Goal: Complete application form

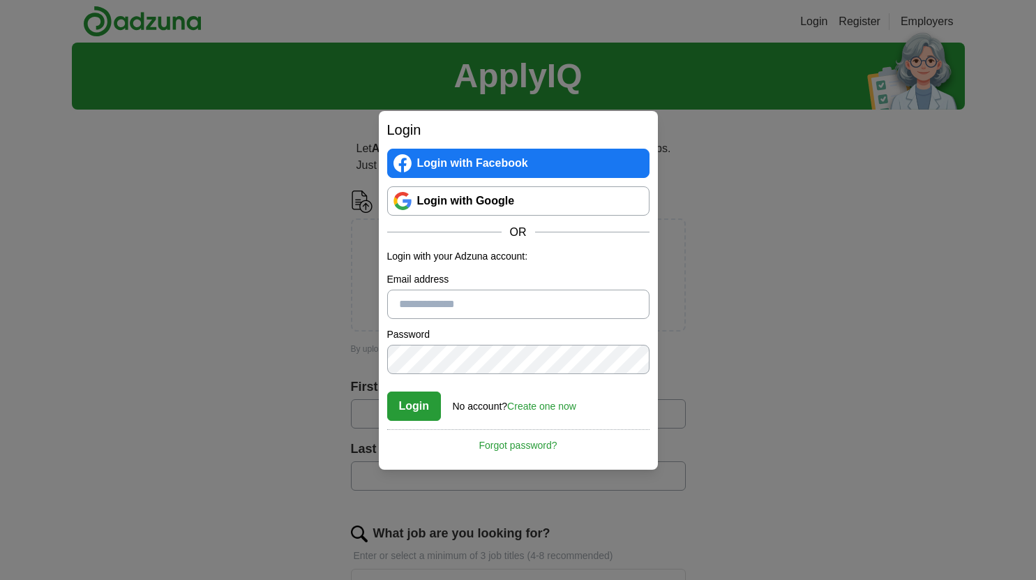
click at [427, 303] on input "Email address" at bounding box center [518, 304] width 262 height 29
type input "**********"
click at [387, 391] on button "Login" at bounding box center [414, 405] width 54 height 29
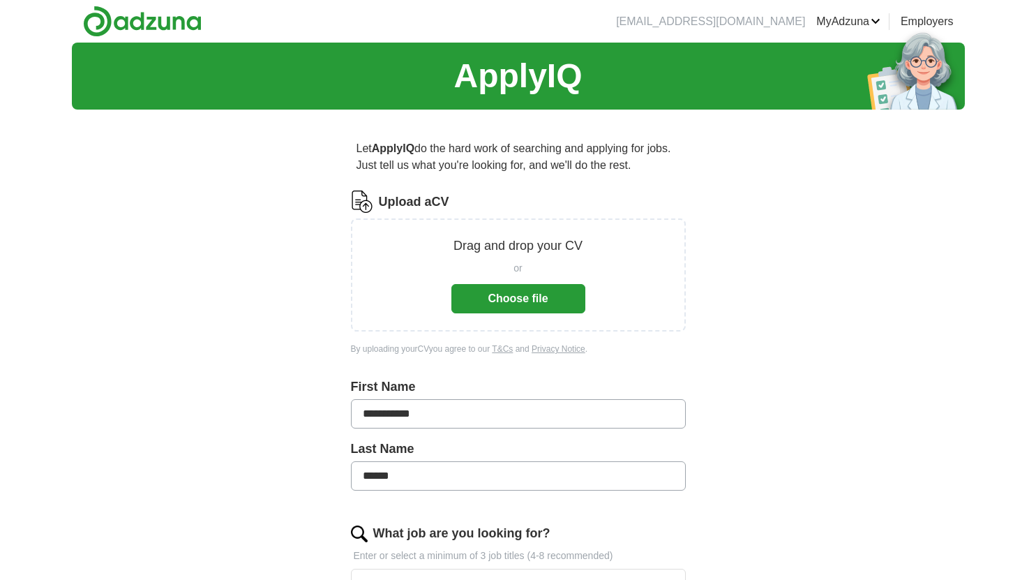
click at [530, 300] on button "Choose file" at bounding box center [518, 298] width 134 height 29
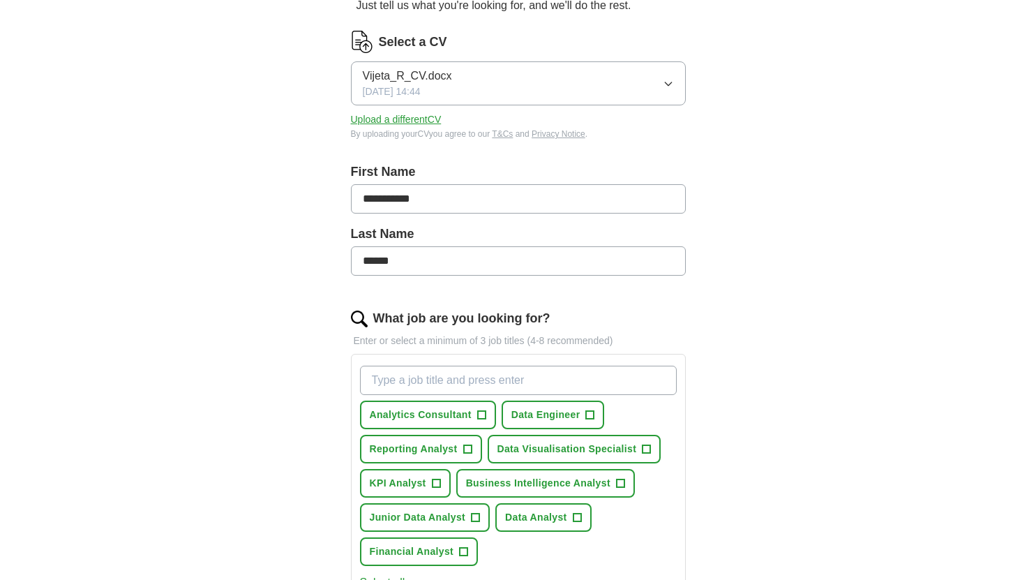
scroll to position [177, 0]
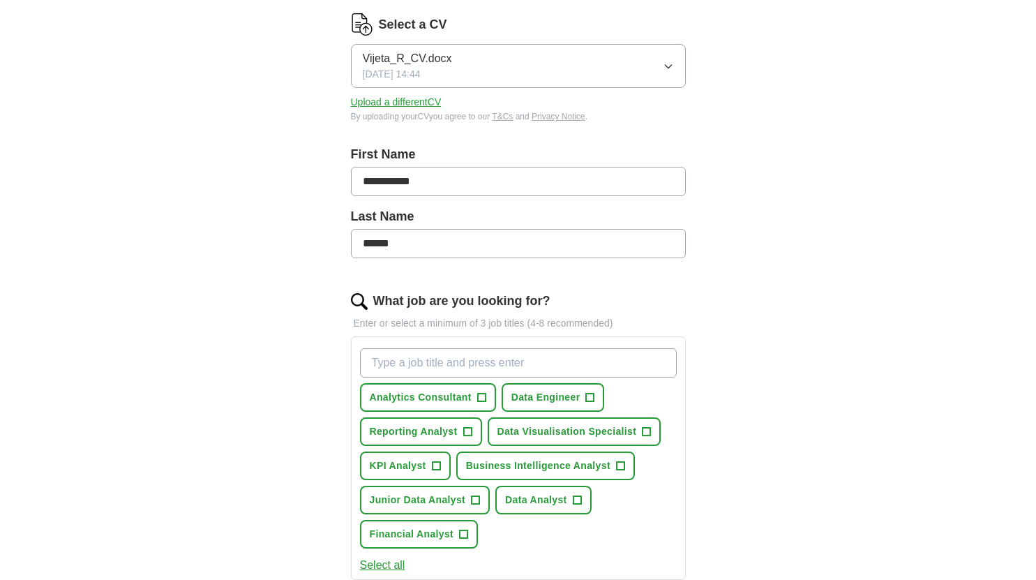
click at [514, 361] on input "What job are you looking for?" at bounding box center [518, 362] width 317 height 29
type input "D"
click at [551, 401] on span "Data Engineer" at bounding box center [545, 397] width 69 height 15
click at [454, 435] on span "Reporting Analyst" at bounding box center [414, 431] width 88 height 15
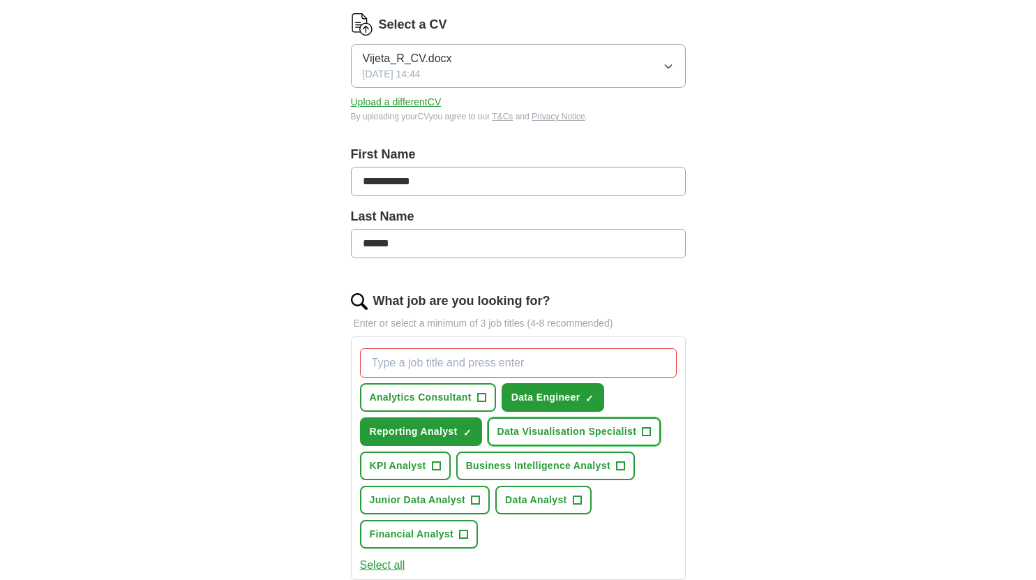
click at [539, 438] on span "Data Visualisation Specialist" at bounding box center [568, 431] width 140 height 15
click at [426, 464] on span "KPI Analyst" at bounding box center [398, 465] width 57 height 15
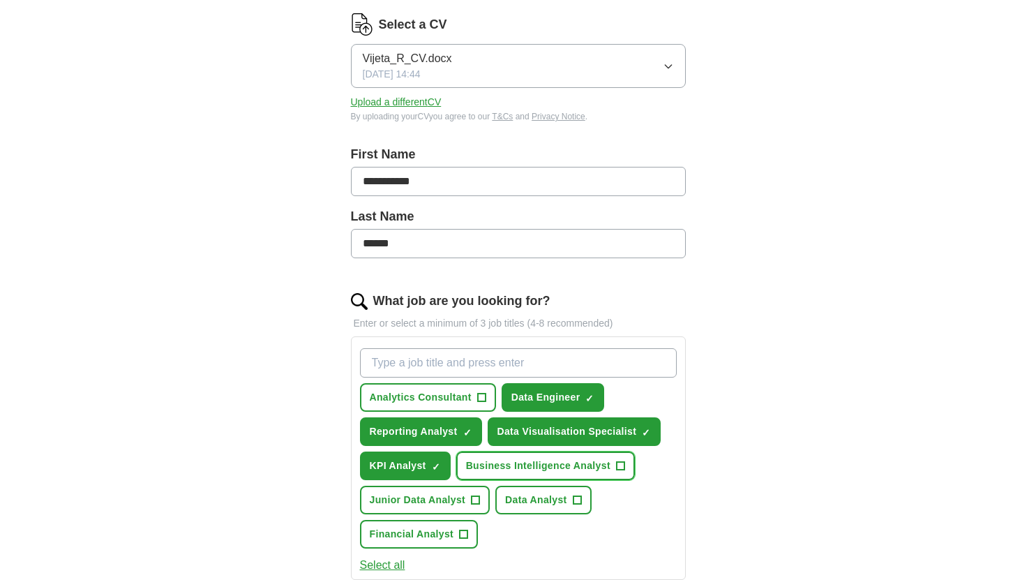
click at [502, 465] on span "Business Intelligence Analyst" at bounding box center [538, 465] width 144 height 15
click at [461, 497] on span "Junior Data Analyst" at bounding box center [418, 500] width 96 height 15
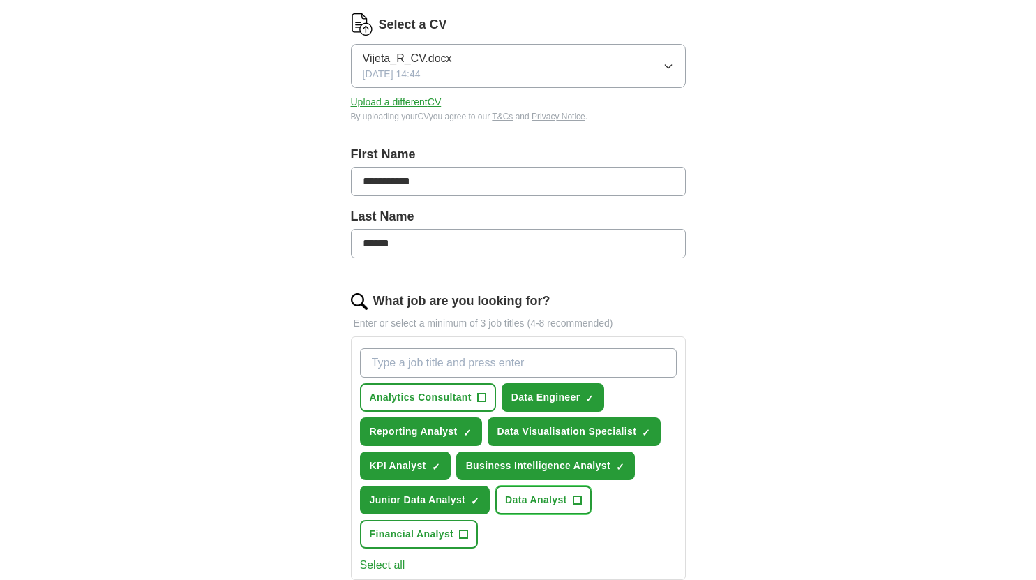
click at [537, 494] on span "Data Analyst" at bounding box center [536, 500] width 62 height 15
click at [445, 525] on button "Financial Analyst +" at bounding box center [419, 534] width 119 height 29
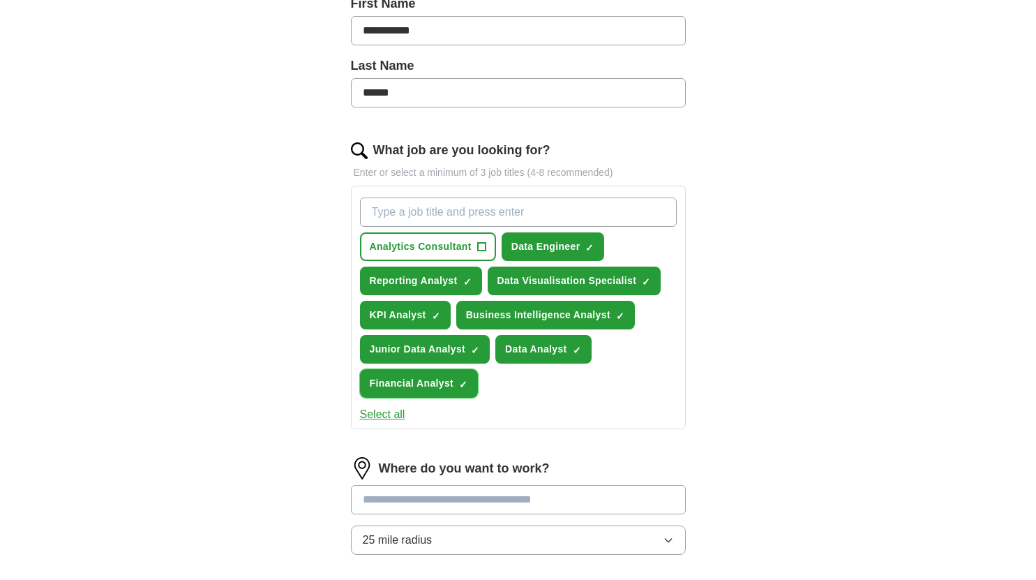
scroll to position [329, 0]
click at [393, 418] on button "Select all" at bounding box center [382, 413] width 45 height 17
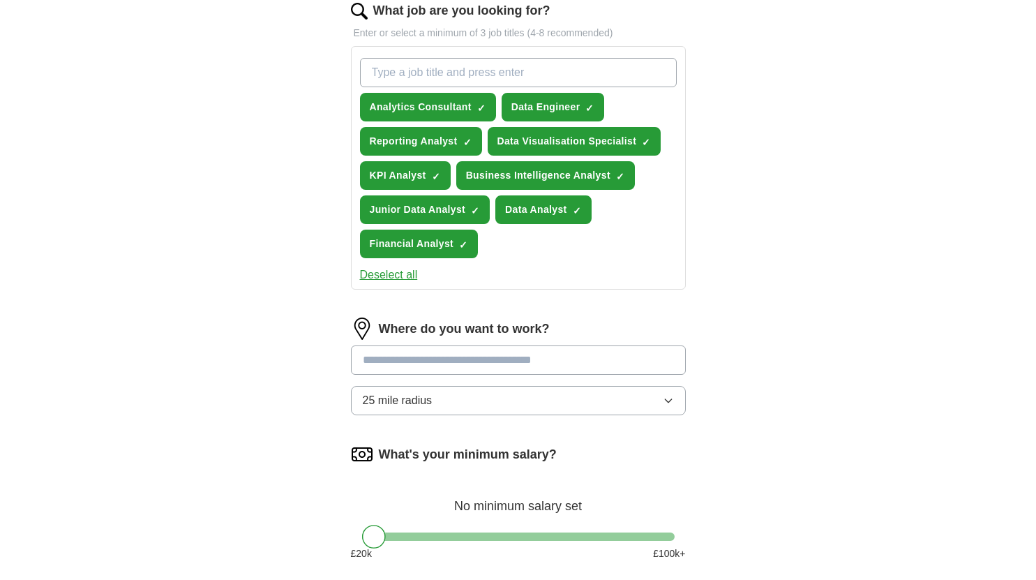
scroll to position [468, 0]
click at [477, 360] on input at bounding box center [518, 359] width 335 height 29
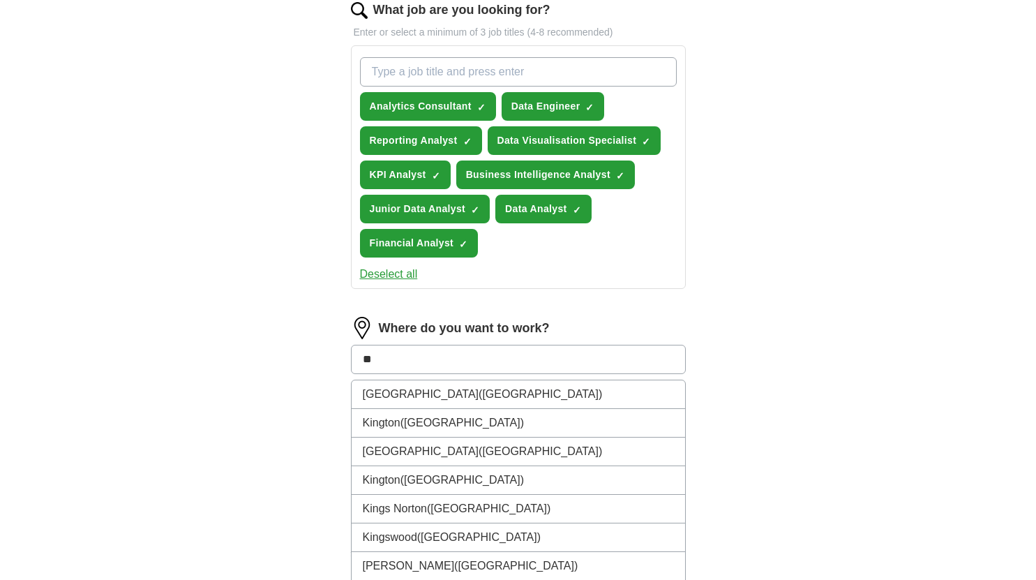
type input "*"
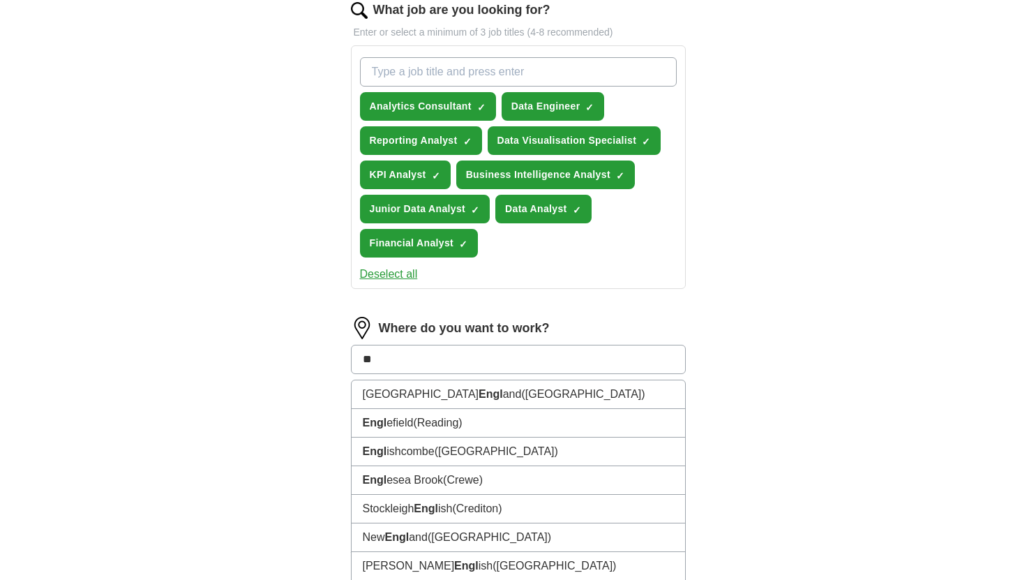
type input "*"
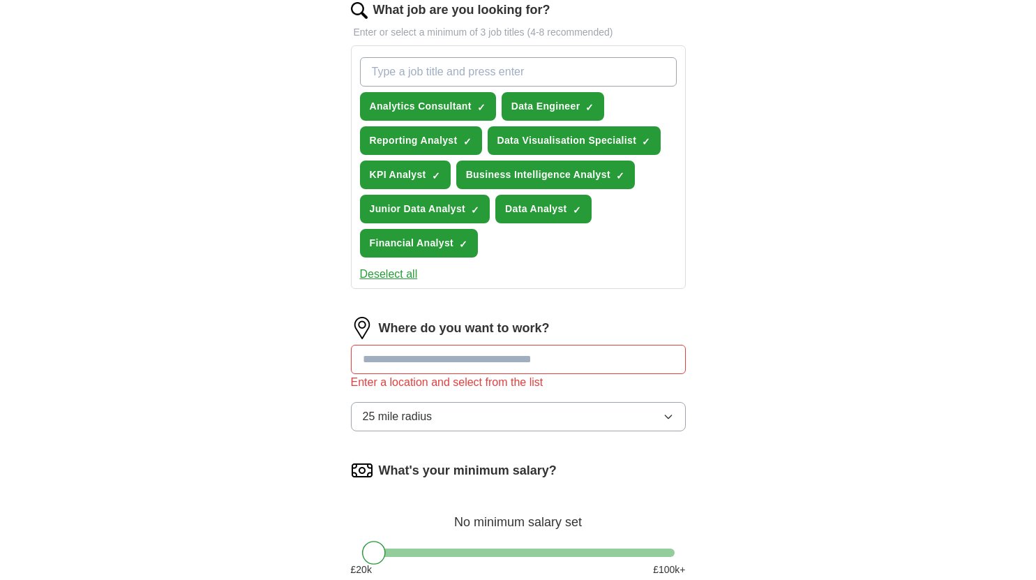
click at [567, 404] on button "25 mile radius" at bounding box center [518, 416] width 335 height 29
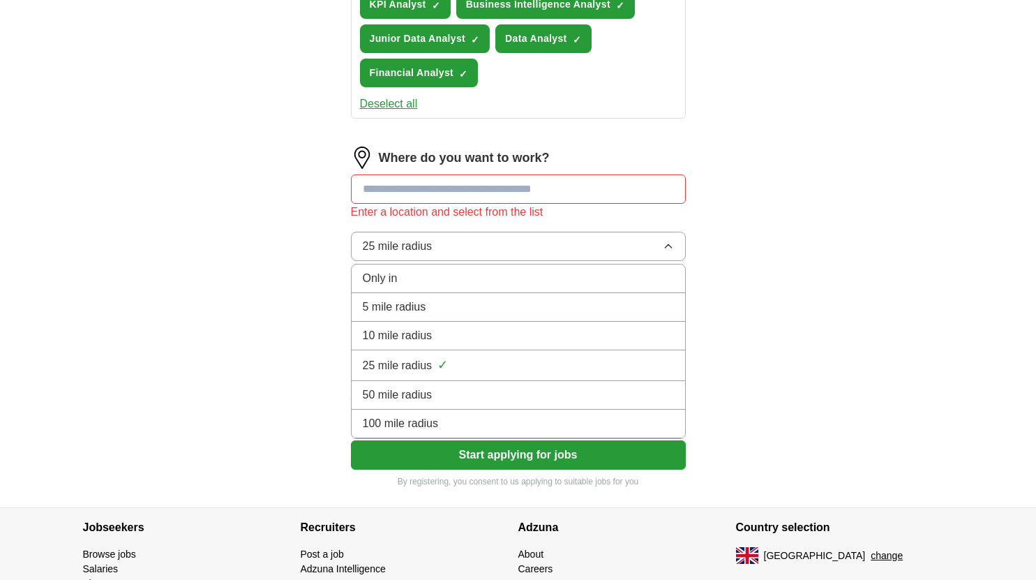
scroll to position [639, 0]
click at [516, 426] on div "100 mile radius" at bounding box center [518, 422] width 311 height 17
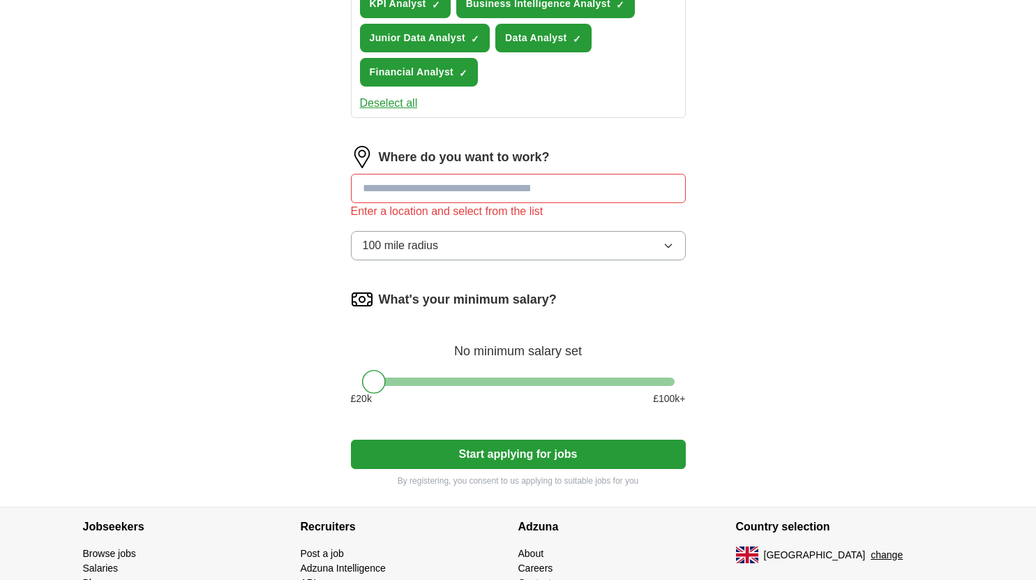
click at [535, 186] on input at bounding box center [518, 188] width 335 height 29
type input "******"
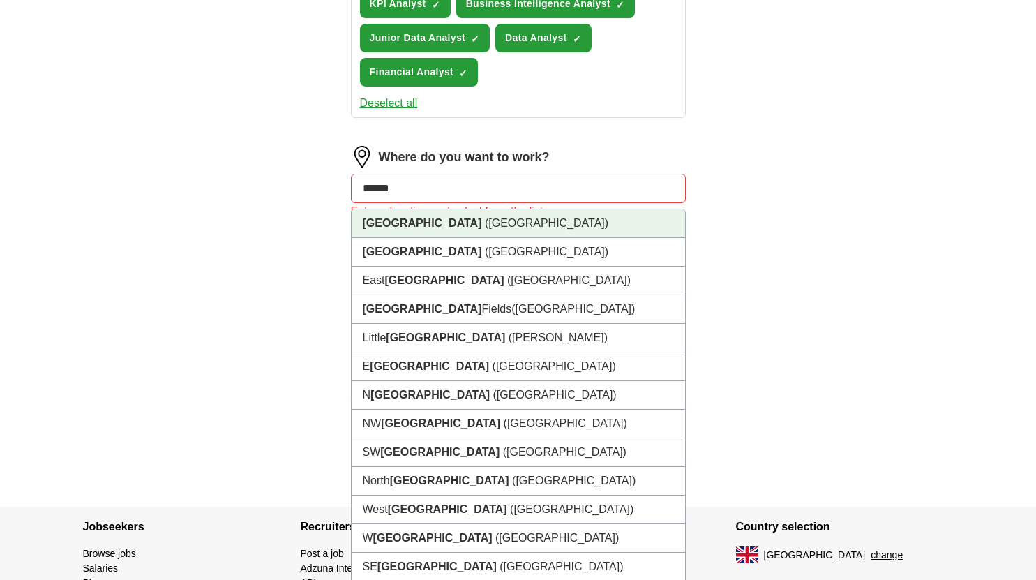
click at [506, 218] on li "London (UK)" at bounding box center [519, 223] width 334 height 29
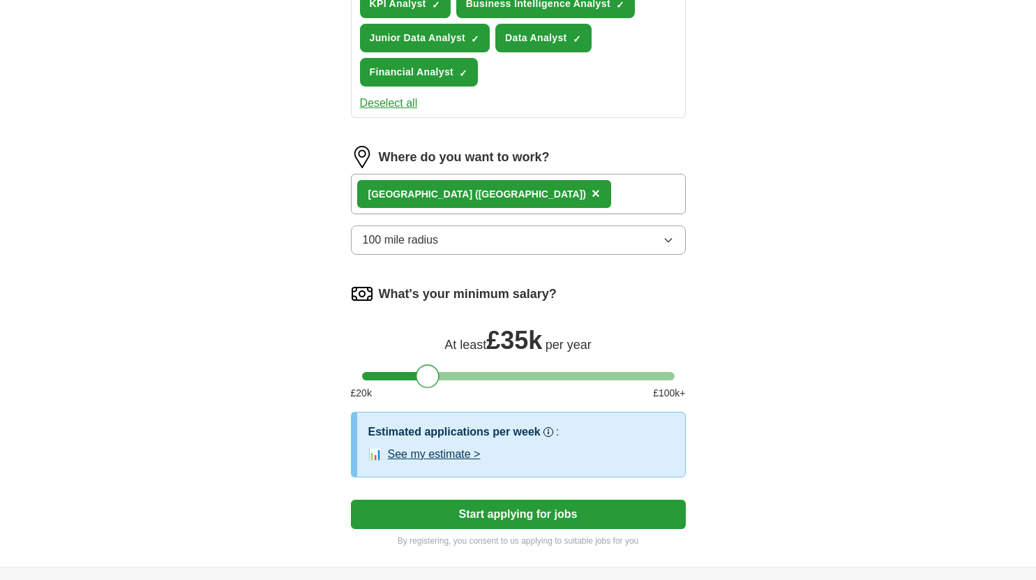
drag, startPoint x: 376, startPoint y: 373, endPoint x: 431, endPoint y: 382, distance: 55.1
click at [431, 382] on div at bounding box center [428, 376] width 24 height 24
click at [460, 455] on button "See my estimate >" at bounding box center [434, 454] width 93 height 17
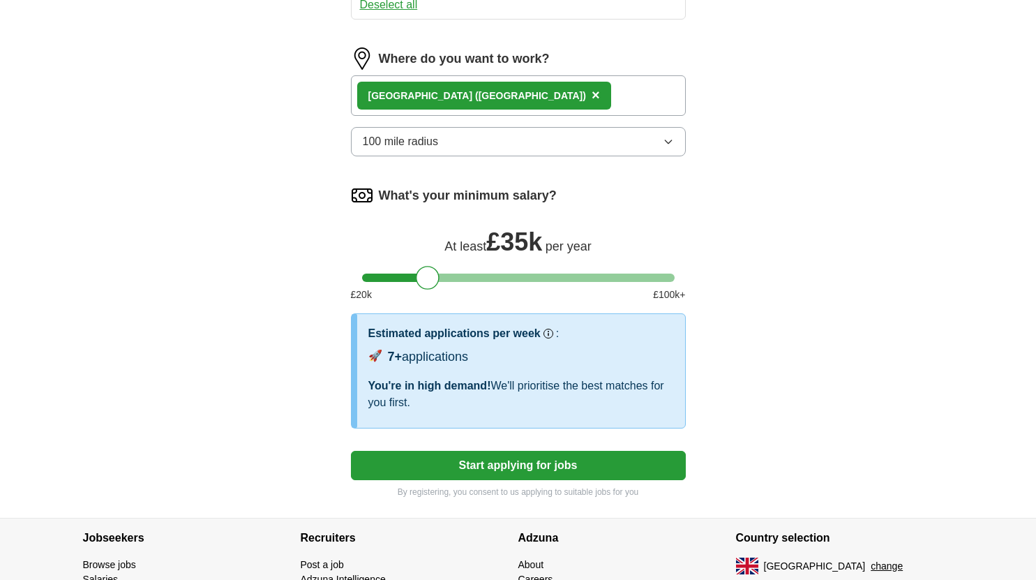
scroll to position [738, 0]
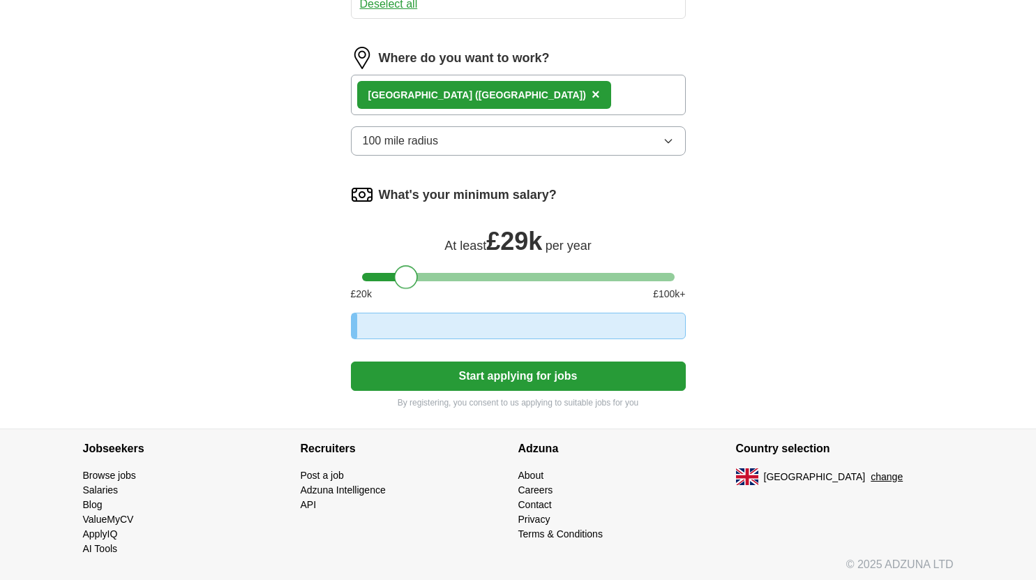
drag, startPoint x: 426, startPoint y: 281, endPoint x: 400, endPoint y: 278, distance: 26.6
click at [400, 278] on div at bounding box center [406, 277] width 24 height 24
drag, startPoint x: 399, startPoint y: 277, endPoint x: 517, endPoint y: 278, distance: 117.9
click at [516, 278] on div at bounding box center [504, 277] width 24 height 24
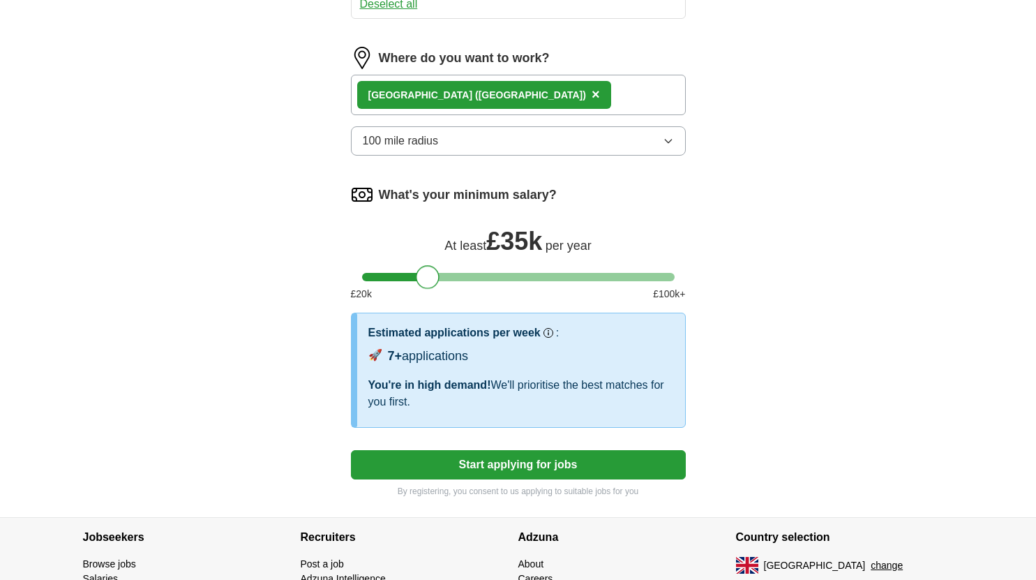
drag, startPoint x: 517, startPoint y: 278, endPoint x: 423, endPoint y: 278, distance: 94.2
click at [423, 278] on div at bounding box center [428, 277] width 24 height 24
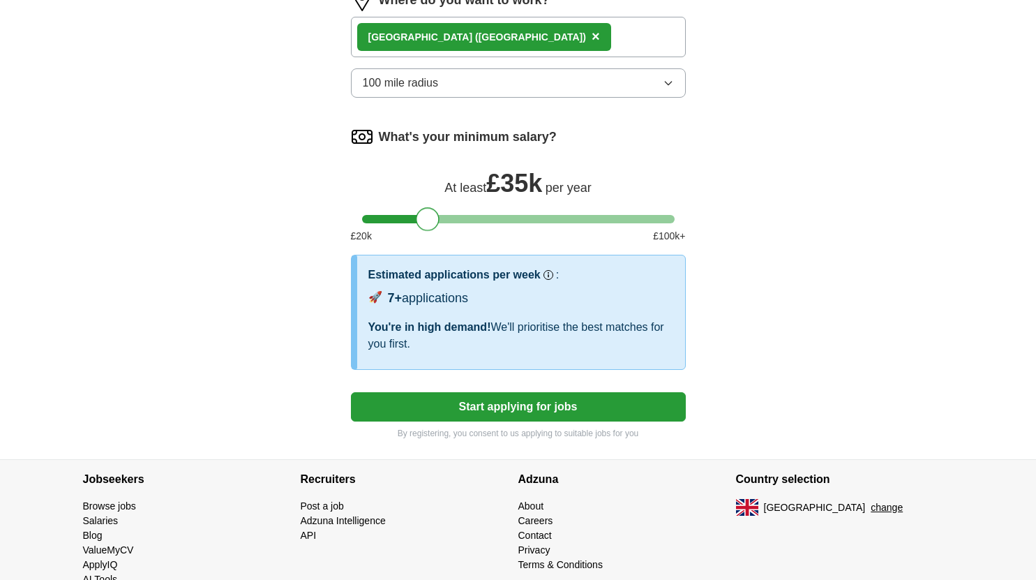
scroll to position [831, 0]
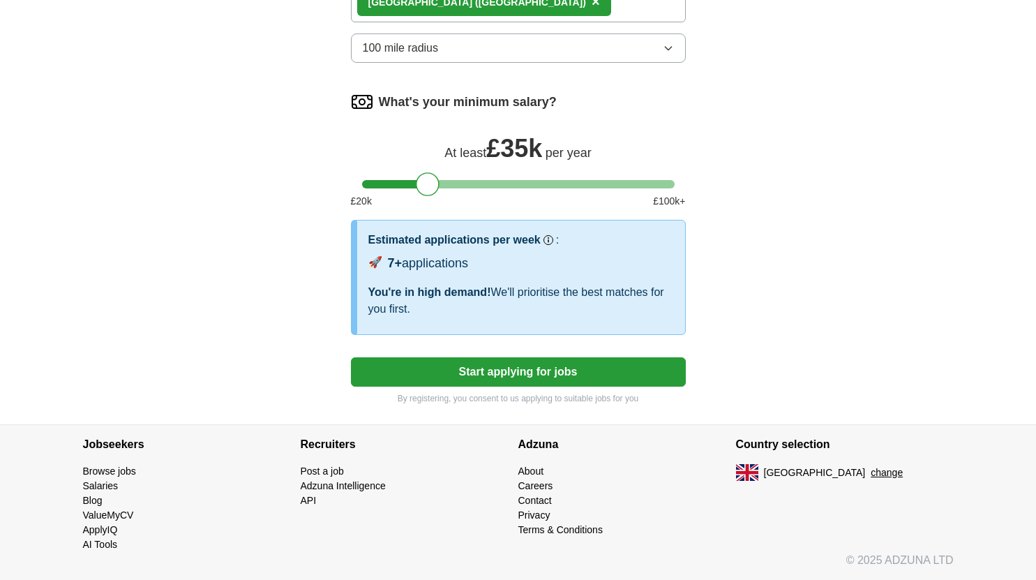
click at [541, 374] on button "Start applying for jobs" at bounding box center [518, 371] width 335 height 29
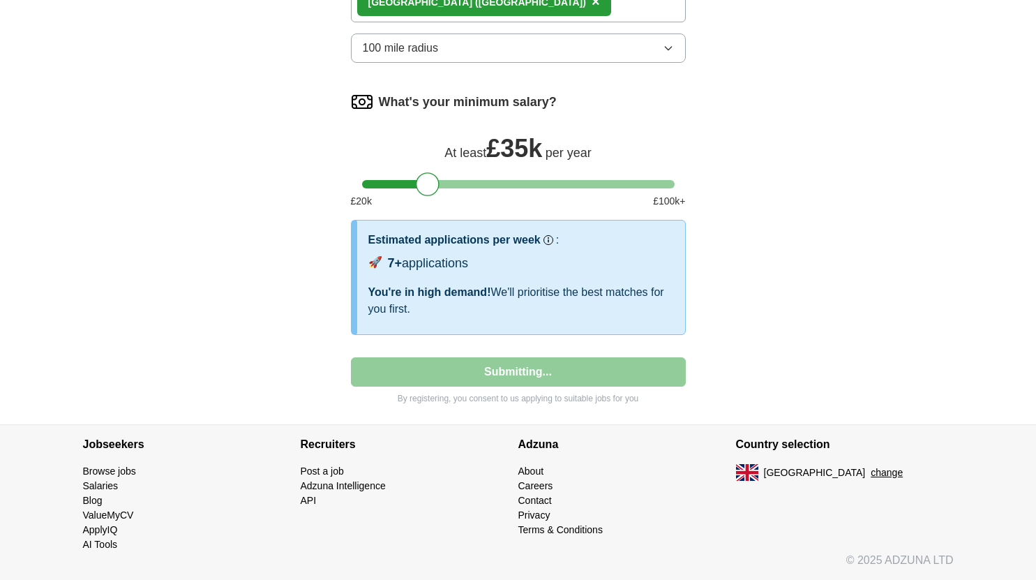
select select "**"
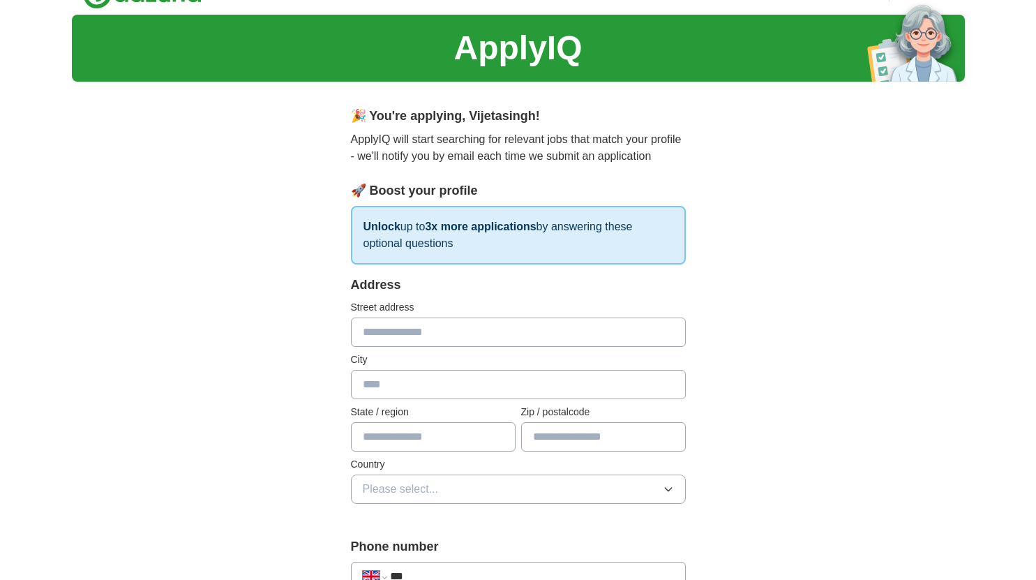
scroll to position [0, 0]
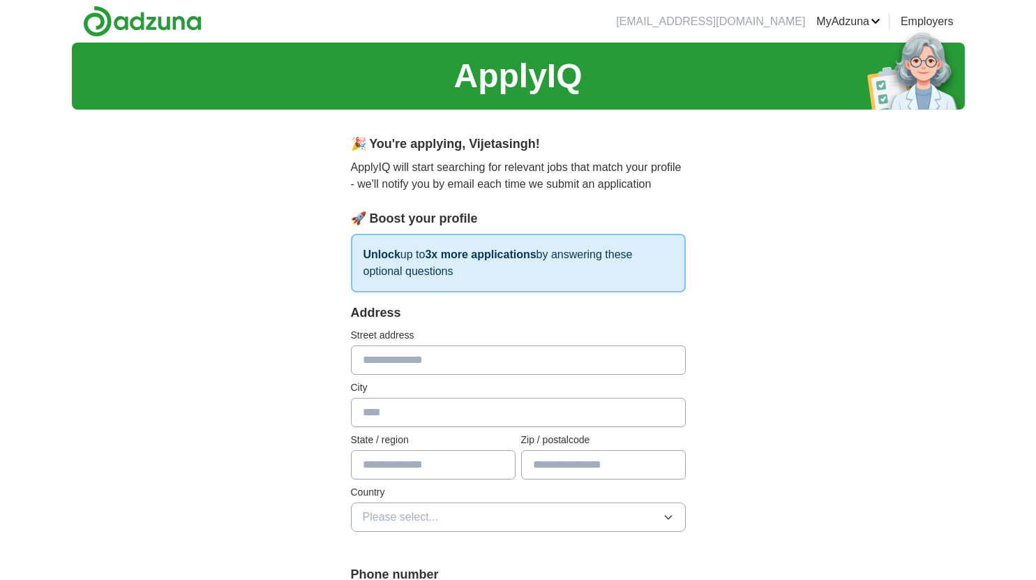
click at [524, 366] on input "text" at bounding box center [518, 359] width 335 height 29
type input "**********"
type input "******"
type input "*******"
type input "******"
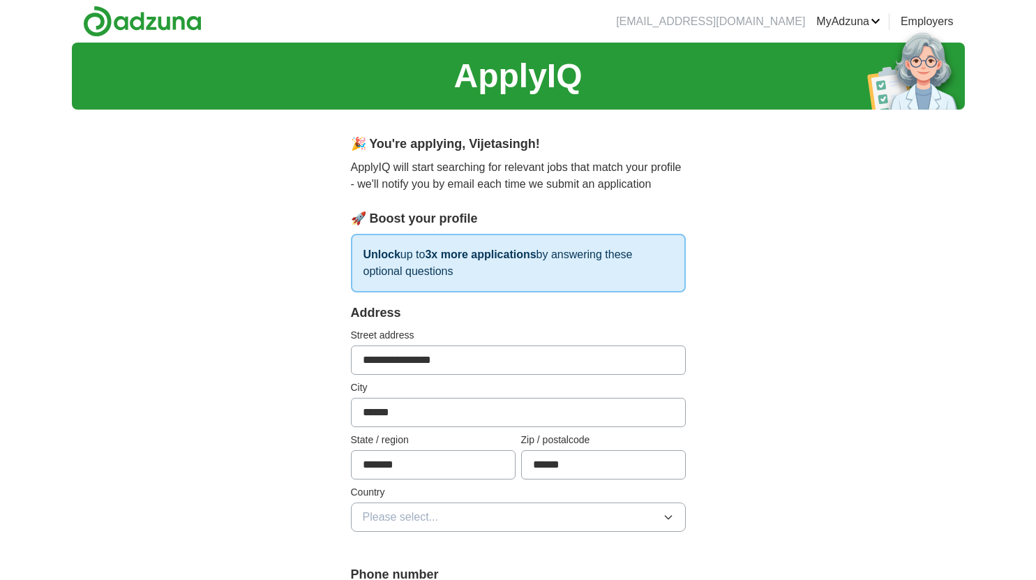
click at [532, 530] on button "Please select..." at bounding box center [518, 516] width 335 height 29
click at [516, 544] on div "[GEOGRAPHIC_DATA]" at bounding box center [518, 549] width 311 height 17
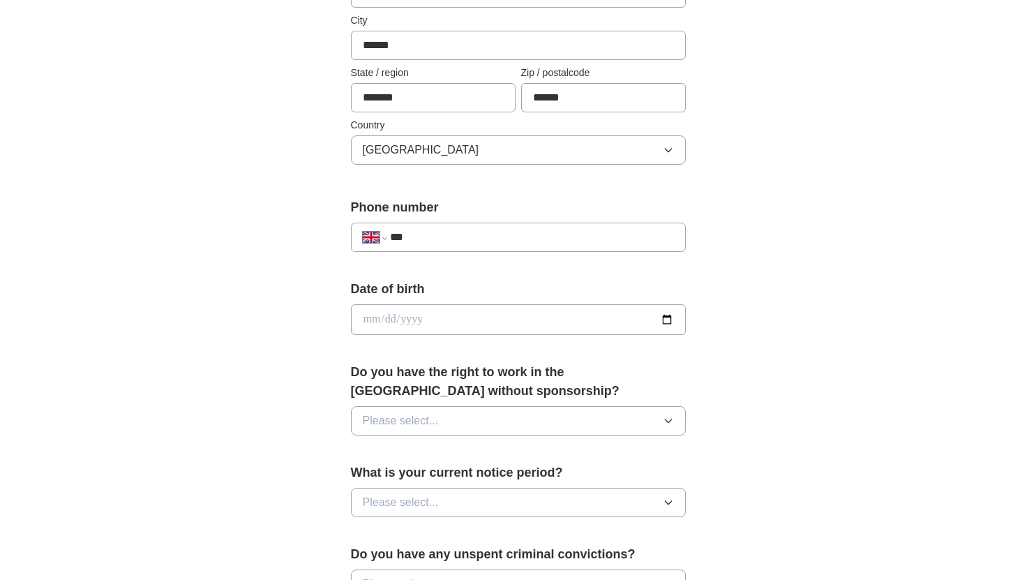
scroll to position [368, 0]
click at [545, 243] on input "***" at bounding box center [531, 235] width 283 height 17
type input "**********"
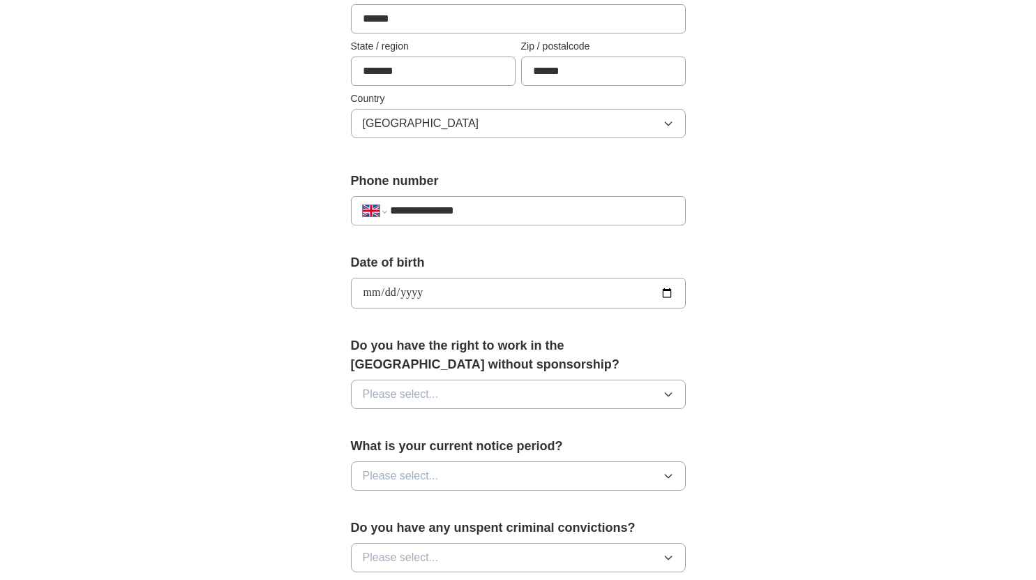
scroll to position [396, 0]
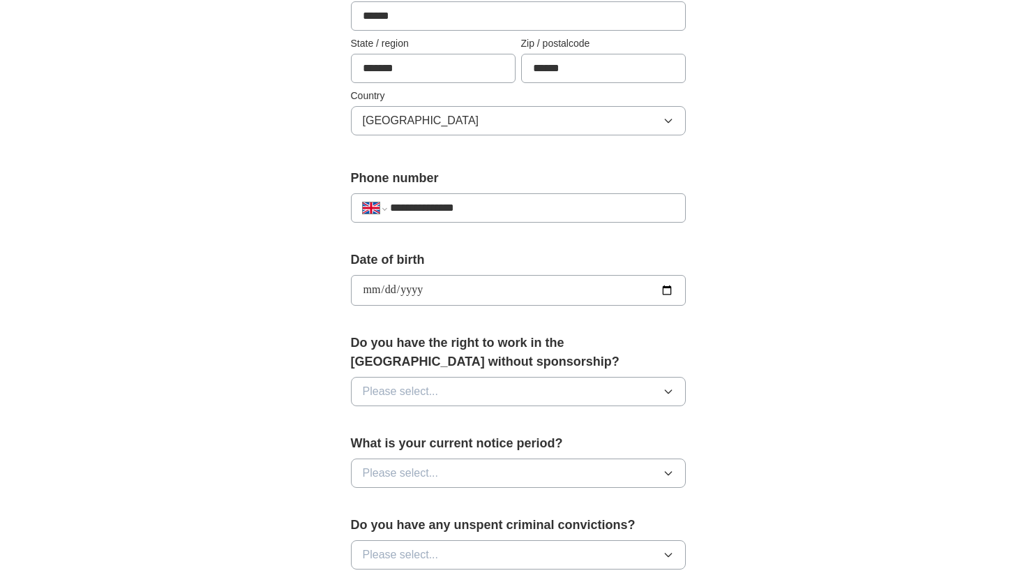
click at [498, 392] on button "Please select..." at bounding box center [518, 391] width 335 height 29
click at [384, 427] on div "Yes" at bounding box center [518, 423] width 311 height 17
click at [426, 470] on span "Please select..." at bounding box center [401, 473] width 76 height 17
click at [396, 504] on div "None" at bounding box center [518, 505] width 311 height 17
click at [260, 443] on div "**********" at bounding box center [518, 272] width 893 height 1252
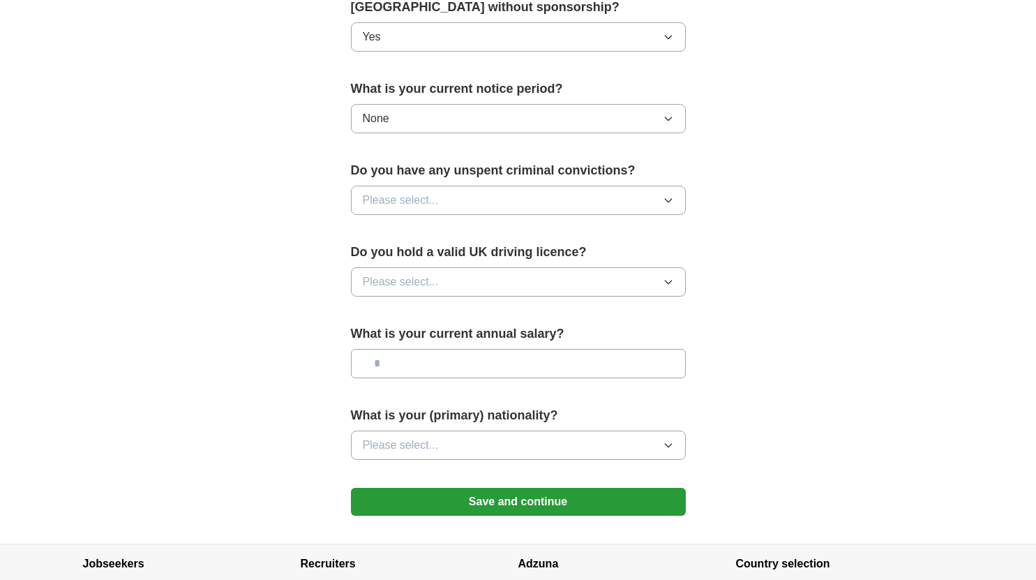
scroll to position [752, 0]
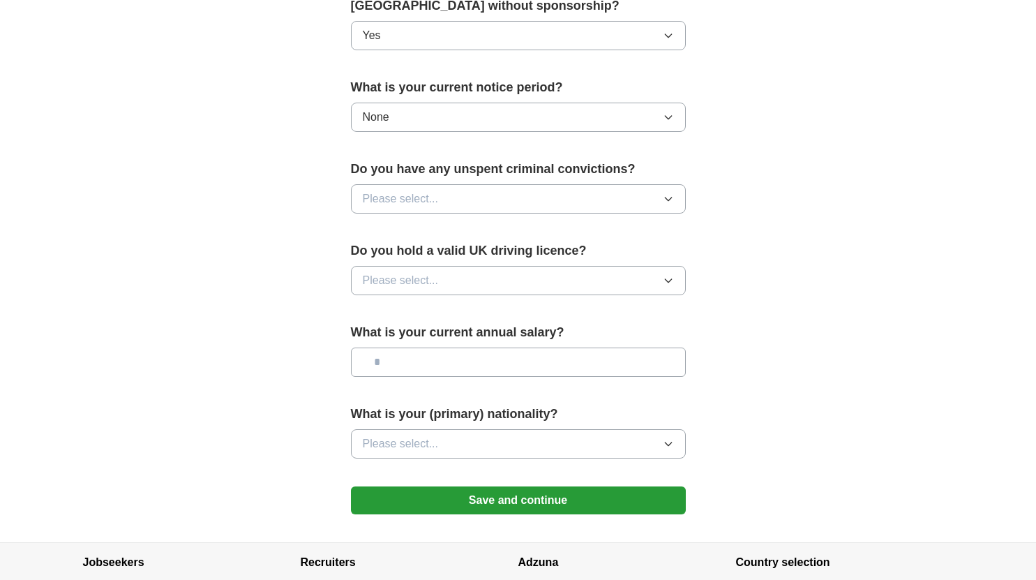
click at [438, 197] on button "Please select..." at bounding box center [518, 198] width 335 height 29
click at [389, 257] on div "No" at bounding box center [518, 259] width 311 height 17
click at [379, 291] on button "Please select..." at bounding box center [518, 280] width 335 height 29
click at [375, 341] on span "No" at bounding box center [370, 341] width 14 height 17
click at [387, 367] on input "text" at bounding box center [518, 361] width 335 height 29
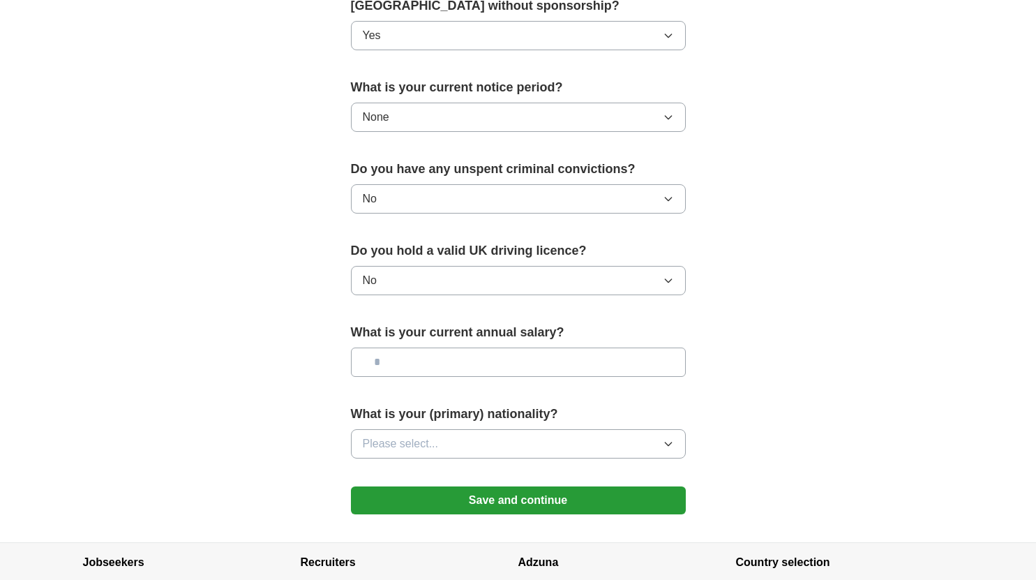
click at [387, 367] on input "text" at bounding box center [518, 361] width 335 height 29
type input "*******"
click at [436, 442] on span "Please select..." at bounding box center [401, 443] width 76 height 17
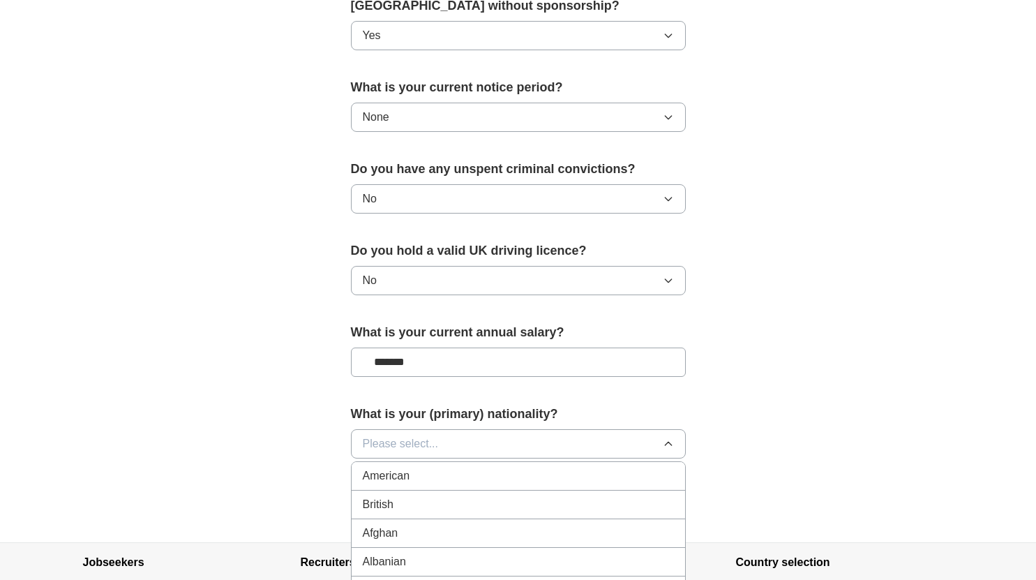
click at [465, 442] on button "Please select..." at bounding box center [518, 443] width 335 height 29
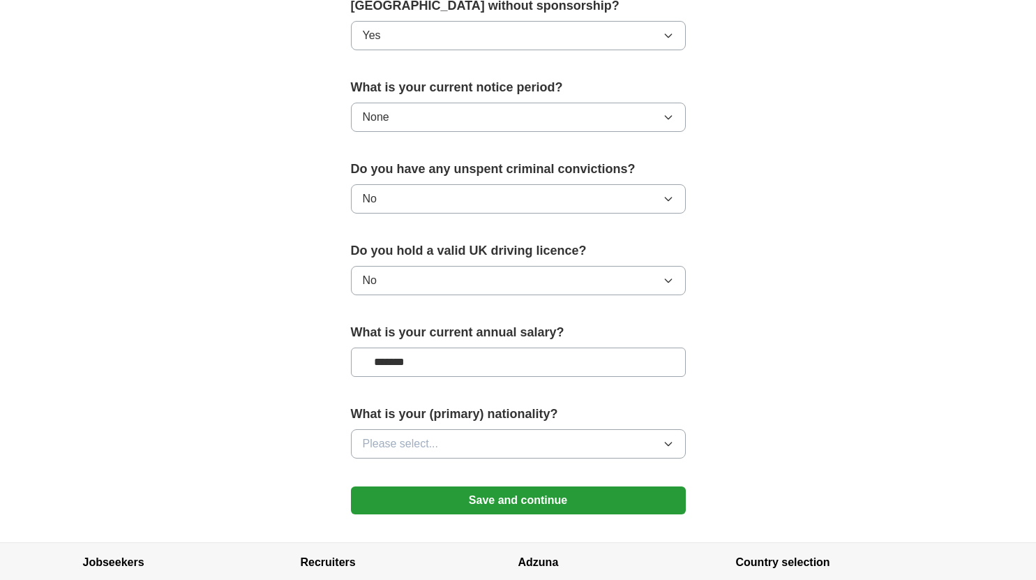
scroll to position [870, 0]
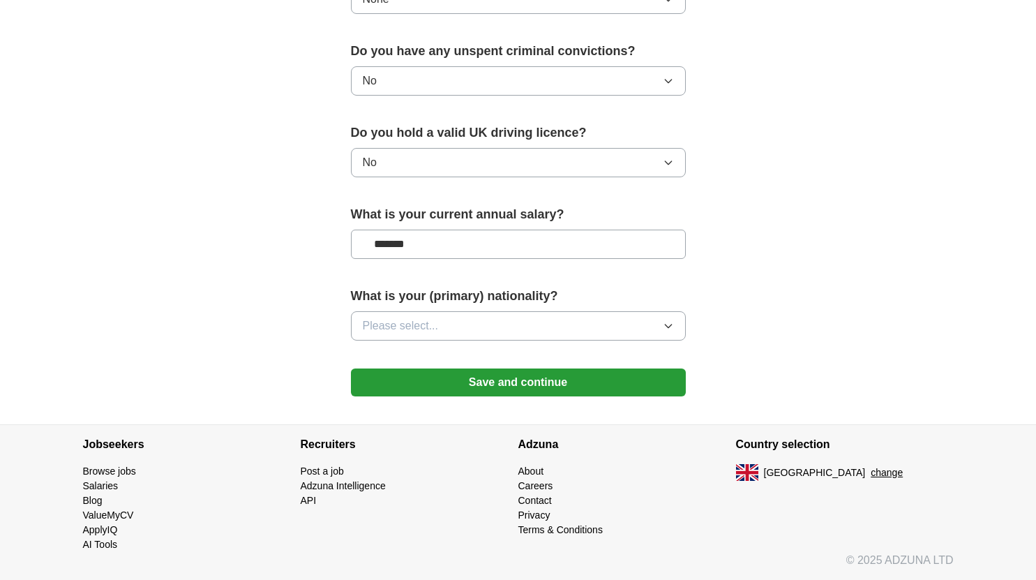
click at [486, 328] on button "Please select..." at bounding box center [518, 325] width 335 height 29
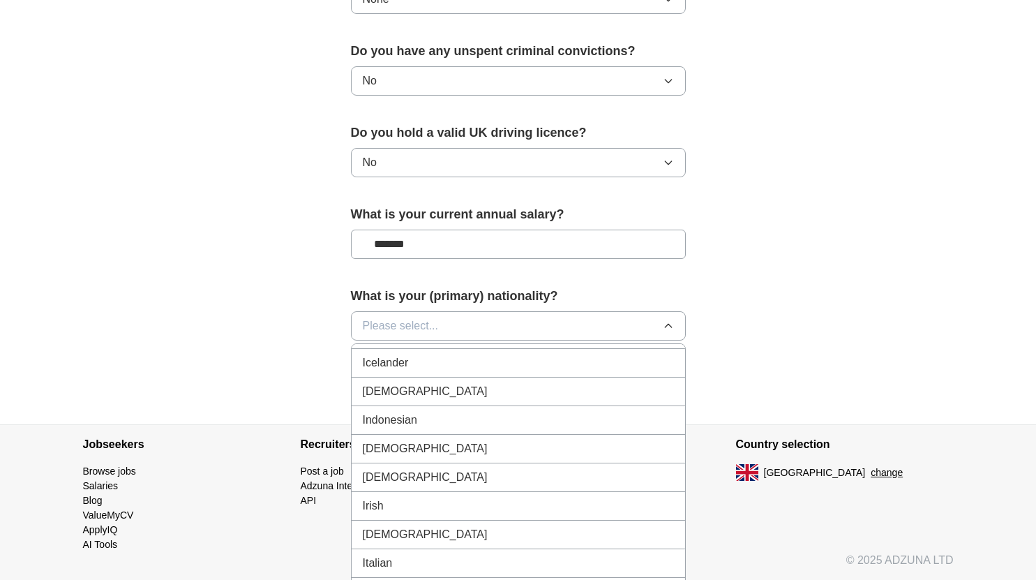
scroll to position [2252, 0]
click at [416, 386] on li "Indian" at bounding box center [519, 395] width 334 height 29
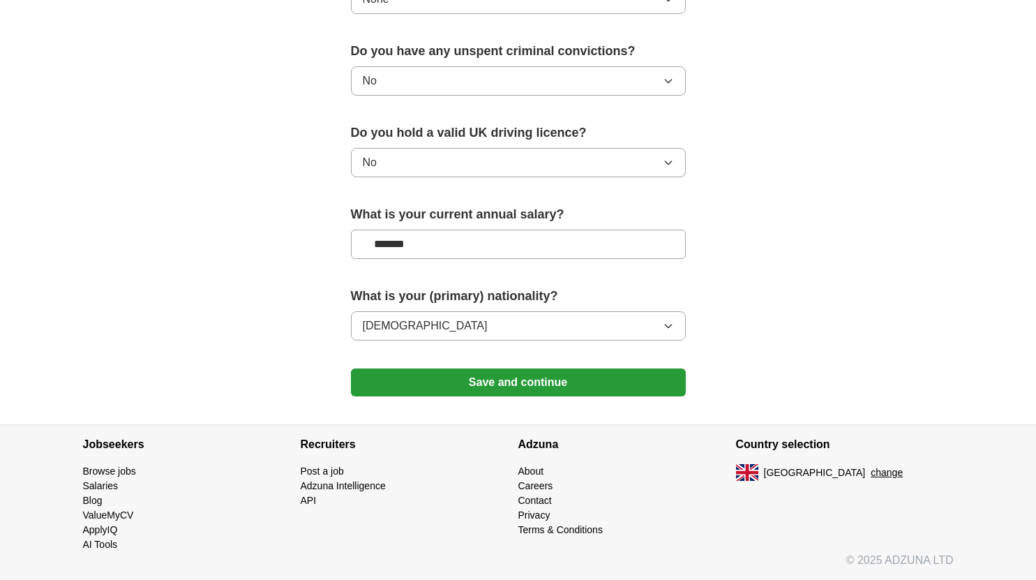
click at [551, 388] on button "Save and continue" at bounding box center [518, 382] width 335 height 28
